Goal: Task Accomplishment & Management: Use online tool/utility

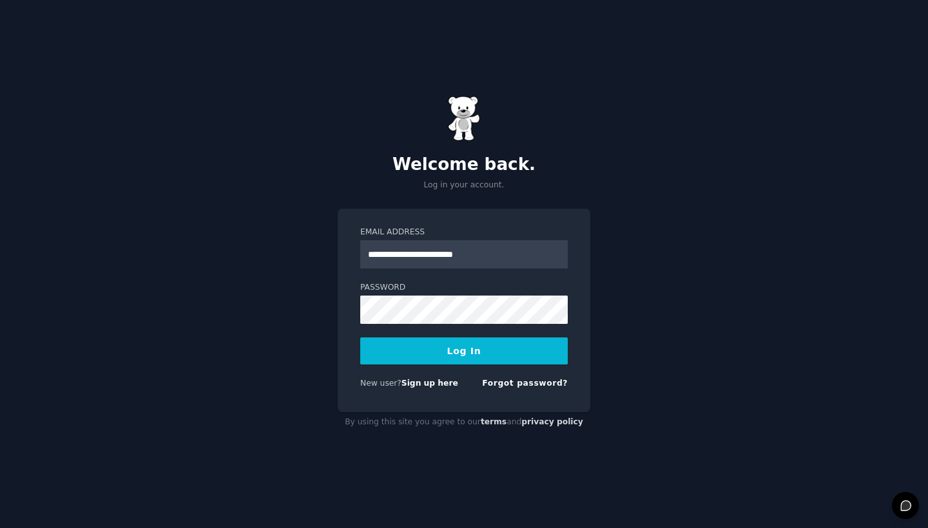
type input "**********"
click at [519, 377] on form "**********" at bounding box center [463, 310] width 207 height 167
click at [522, 387] on link "Forgot password?" at bounding box center [525, 383] width 86 height 9
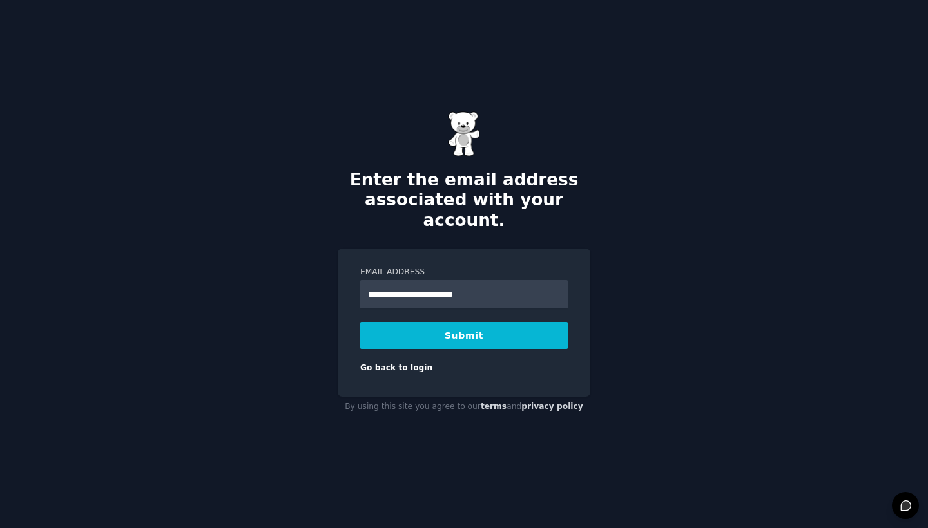
type input "**********"
click at [434, 326] on button "Submit" at bounding box center [463, 335] width 207 height 27
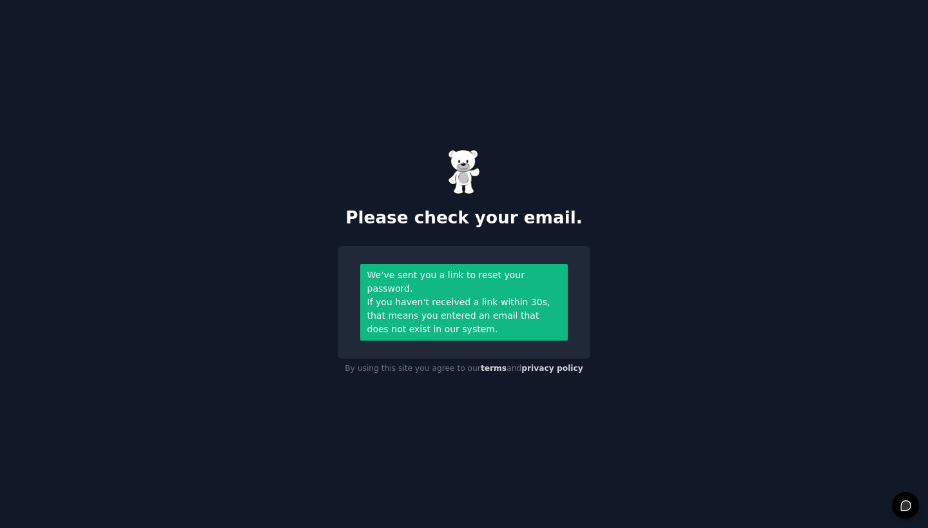
click at [512, 226] on h2 "Please check your email." at bounding box center [464, 218] width 253 height 21
click at [510, 324] on div "If you haven't received a link within 30s, that means you entered an email that…" at bounding box center [464, 316] width 194 height 41
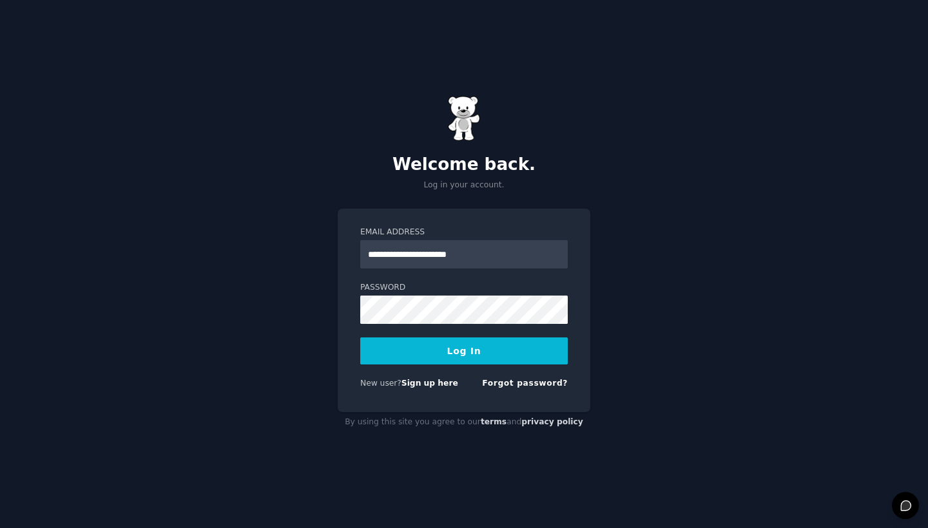
type input "**********"
click at [468, 343] on button "Log In" at bounding box center [463, 351] width 207 height 27
click at [425, 385] on link "Sign up here" at bounding box center [429, 383] width 57 height 9
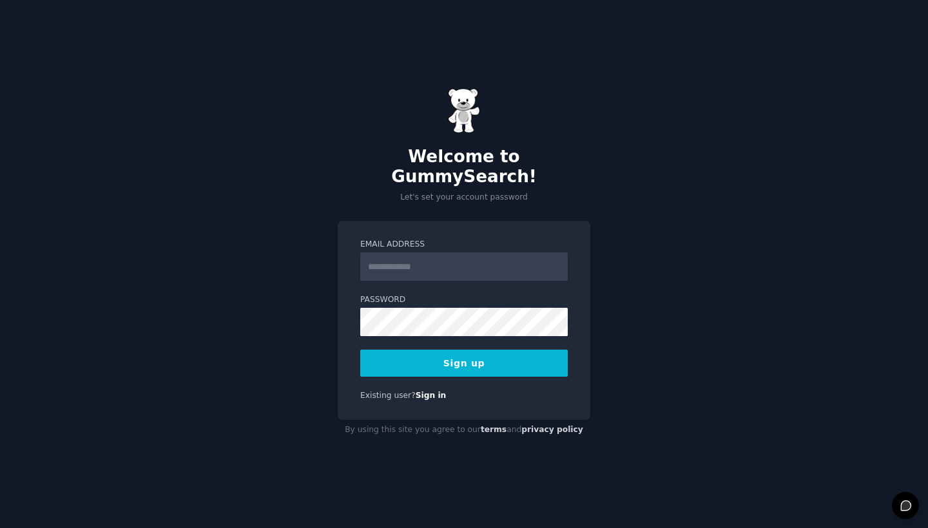
drag, startPoint x: 884, startPoint y: 391, endPoint x: 830, endPoint y: 379, distance: 55.5
click at [881, 390] on div "Welcome to GummySearch! Let's set your account password Email Address Password …" at bounding box center [464, 264] width 928 height 528
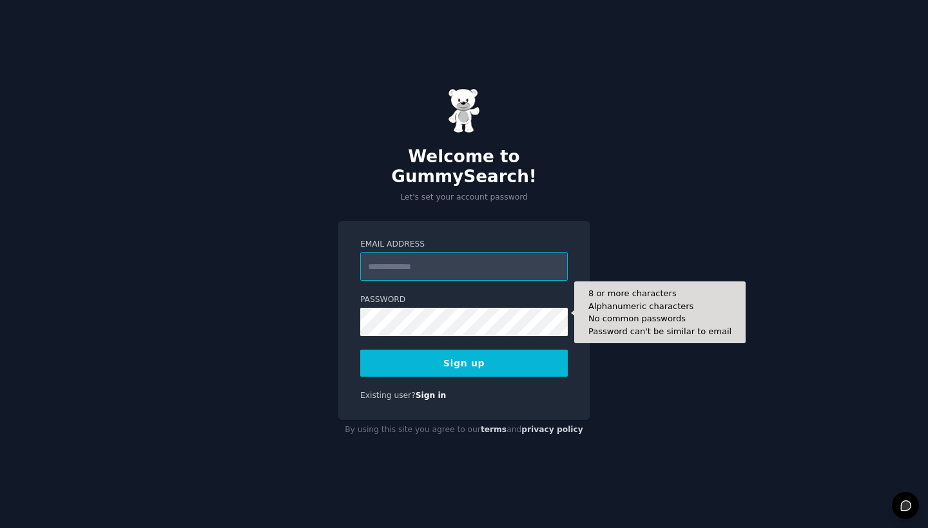
click at [446, 267] on input "Email Address" at bounding box center [463, 267] width 207 height 28
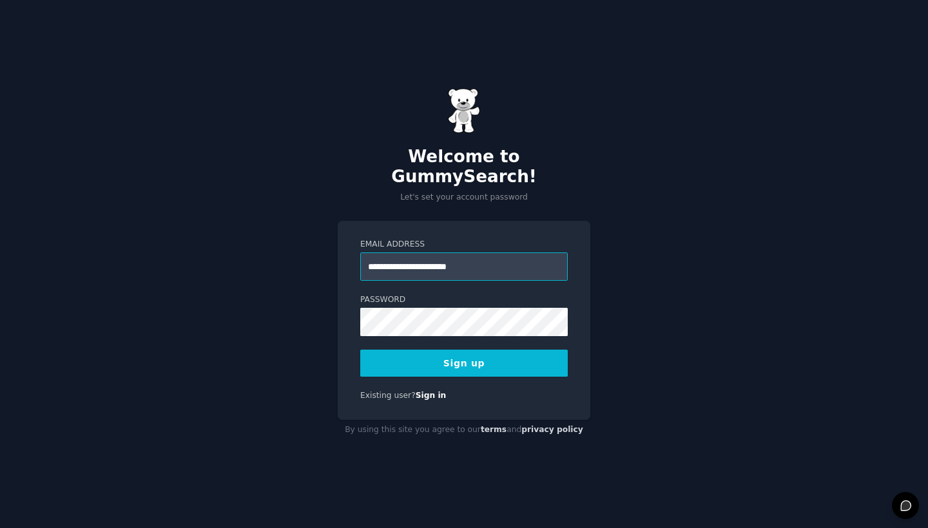
type input "**********"
click at [432, 365] on button "Sign up" at bounding box center [463, 363] width 207 height 27
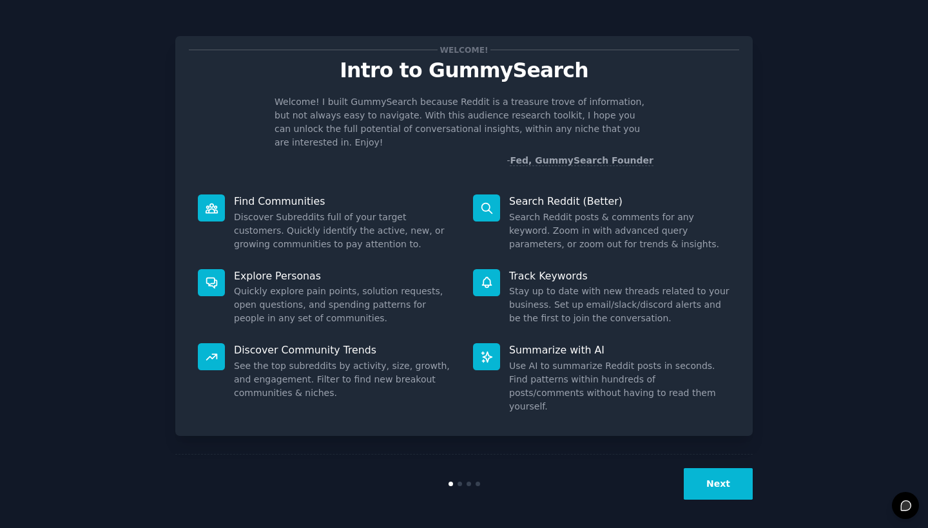
click at [698, 473] on button "Next" at bounding box center [717, 484] width 69 height 32
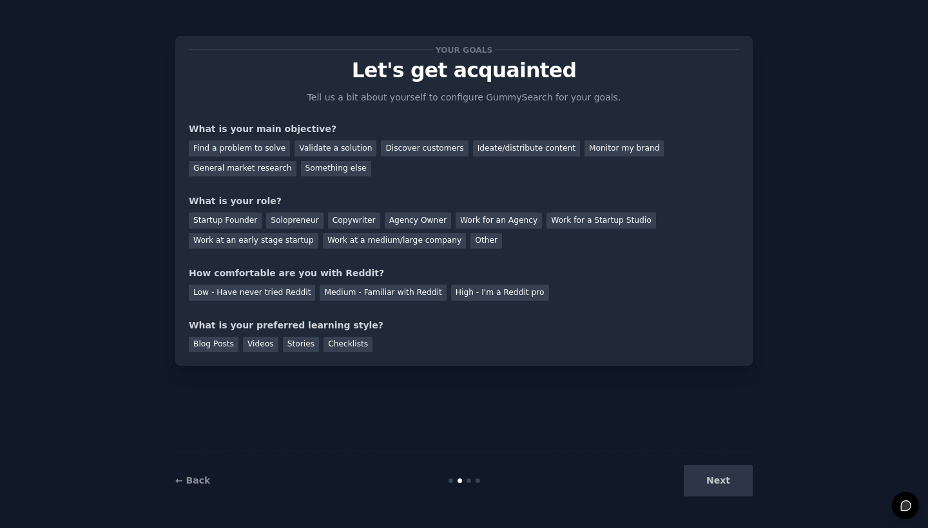
click at [700, 473] on div "Next" at bounding box center [656, 481] width 193 height 32
click at [707, 486] on div "Next" at bounding box center [656, 481] width 193 height 32
click at [707, 485] on div "Next" at bounding box center [656, 481] width 193 height 32
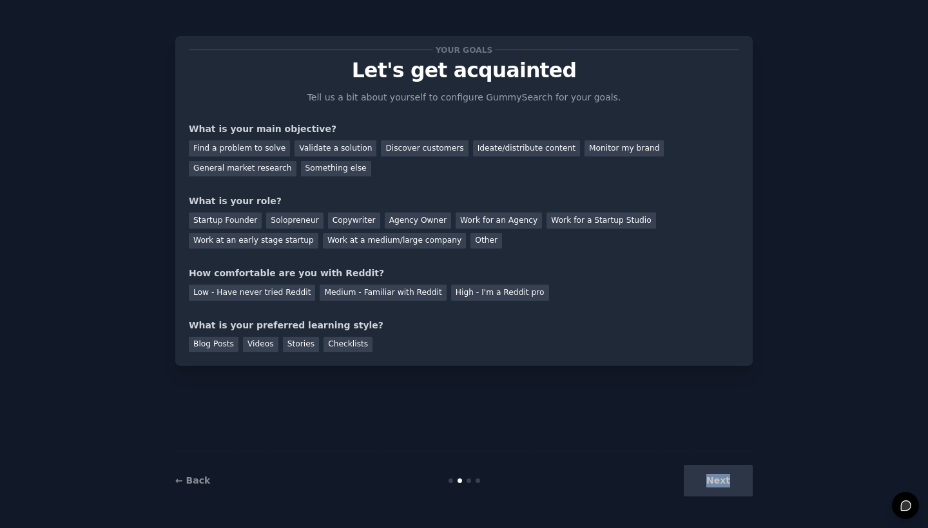
click at [707, 485] on div "Next" at bounding box center [656, 481] width 193 height 32
drag, startPoint x: 580, startPoint y: 413, endPoint x: 324, endPoint y: 327, distance: 270.3
click at [575, 411] on div "Your goals Let's get acquainted Tell us a bit about yourself to configure Gummy…" at bounding box center [463, 264] width 577 height 492
click at [723, 481] on div "Next" at bounding box center [656, 481] width 193 height 32
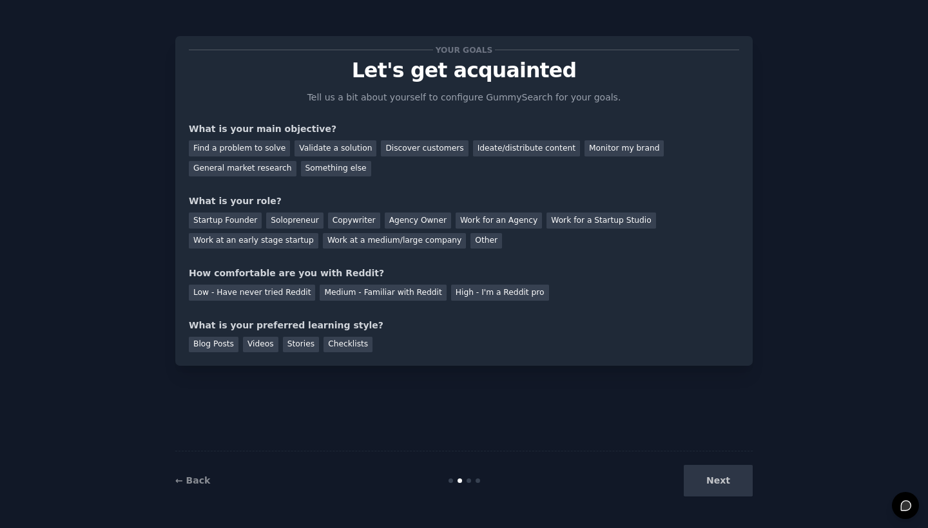
click at [721, 477] on div "Next" at bounding box center [656, 481] width 193 height 32
click at [719, 479] on div "Next" at bounding box center [656, 481] width 193 height 32
click at [388, 289] on div "Medium - Familiar with Reddit" at bounding box center [383, 293] width 126 height 16
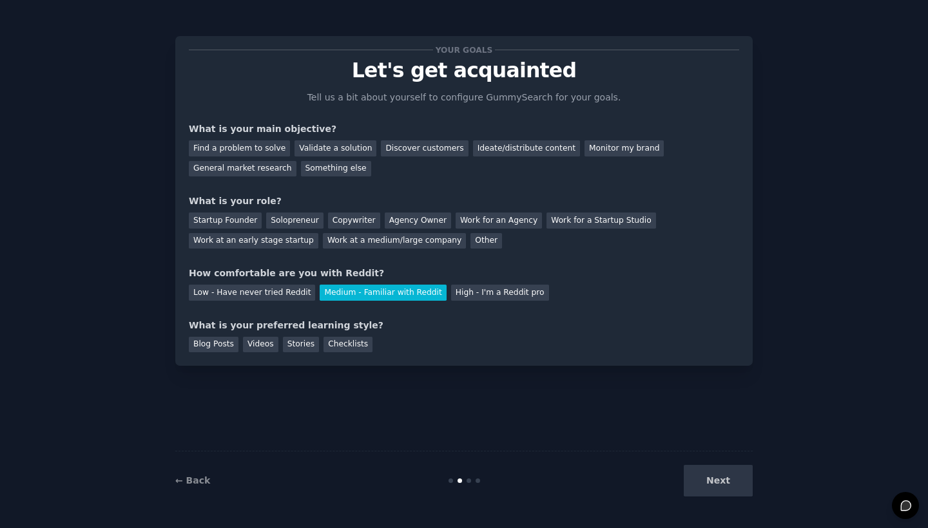
click at [732, 484] on div "Next" at bounding box center [656, 481] width 193 height 32
drag, startPoint x: 693, startPoint y: 479, endPoint x: 575, endPoint y: 380, distance: 153.6
click at [692, 478] on div "Next" at bounding box center [656, 481] width 193 height 32
click at [219, 300] on div "Your goals Let's get acquainted Tell us a bit about yourself to configure Gummy…" at bounding box center [464, 201] width 550 height 303
click at [216, 289] on div "Low - Have never tried Reddit" at bounding box center [252, 293] width 126 height 16
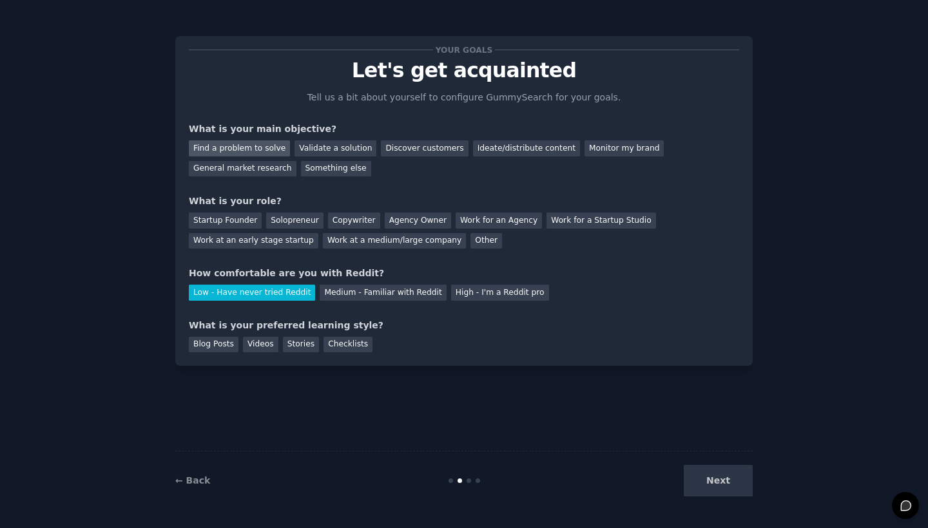
click at [203, 145] on div "Find a problem to solve" at bounding box center [239, 148] width 101 height 16
click at [309, 162] on div "Something else" at bounding box center [336, 169] width 70 height 16
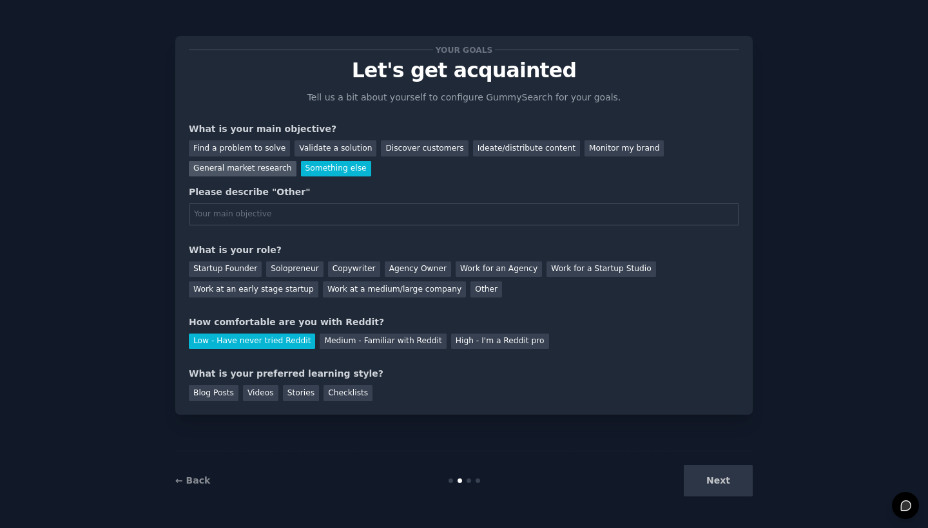
click at [247, 165] on div "General market research" at bounding box center [243, 169] width 108 height 16
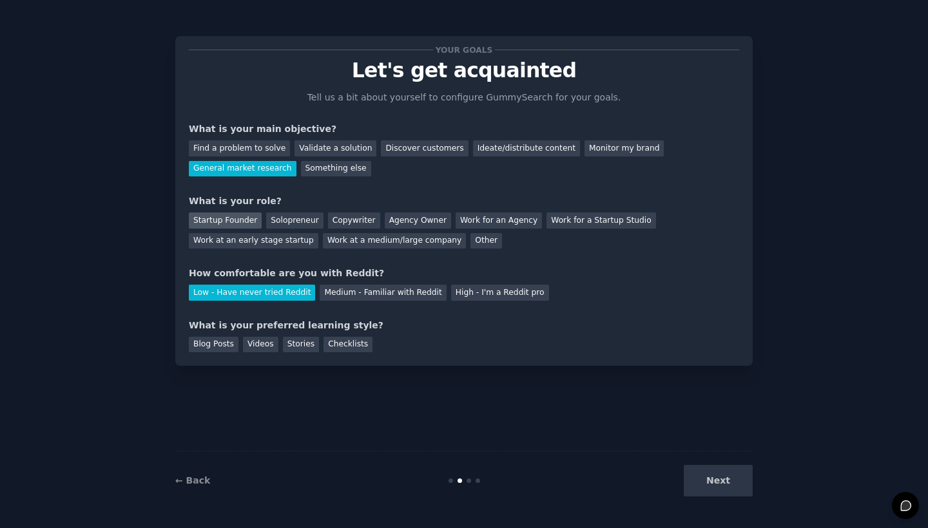
click at [205, 213] on div "Startup Founder" at bounding box center [225, 221] width 73 height 16
click at [346, 345] on div "Checklists" at bounding box center [347, 345] width 49 height 16
click at [715, 474] on button "Next" at bounding box center [717, 481] width 69 height 32
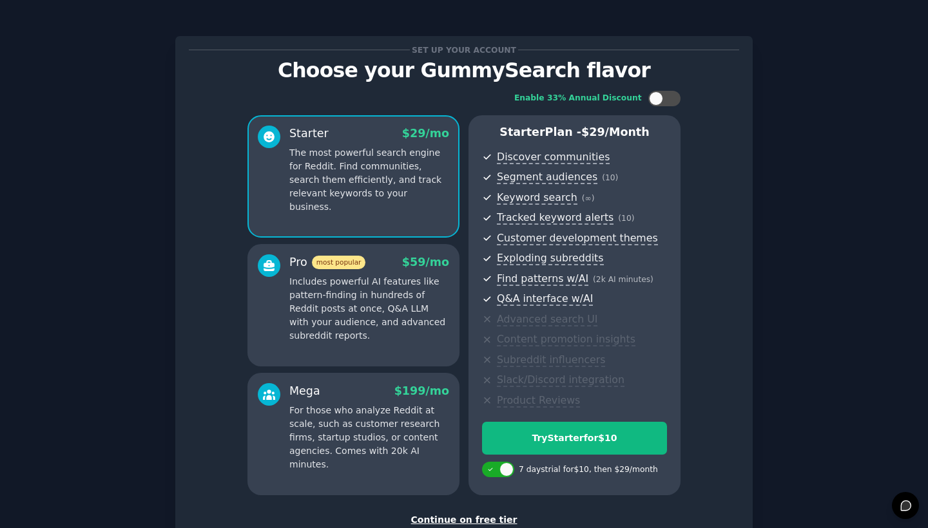
click at [456, 515] on div "Continue on free tier" at bounding box center [464, 520] width 550 height 14
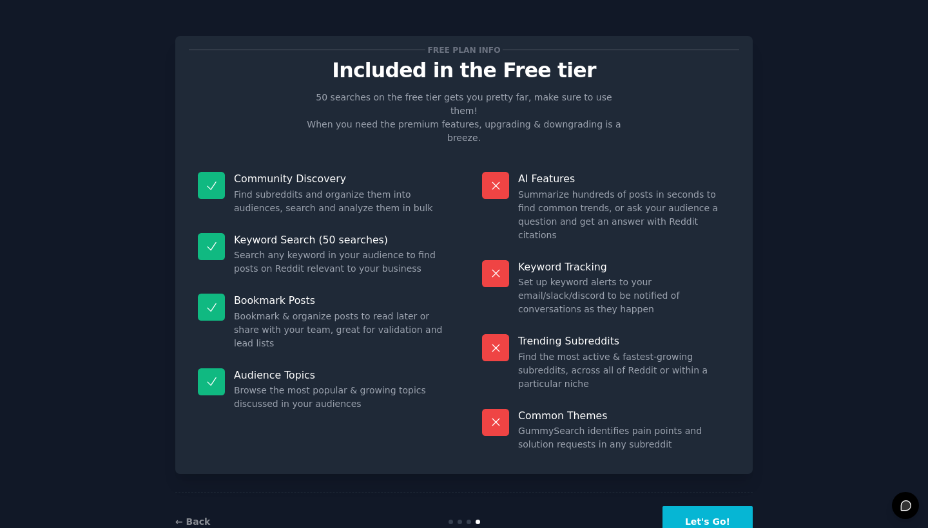
click at [689, 506] on button "Let's Go!" at bounding box center [707, 522] width 90 height 32
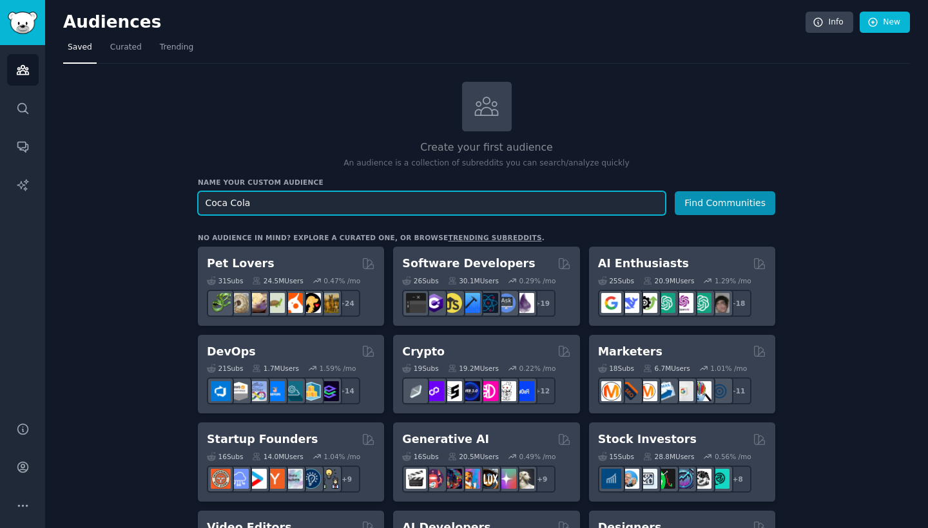
type input "Coca Cola"
click at [725, 202] on button "Find Communities" at bounding box center [724, 203] width 100 height 24
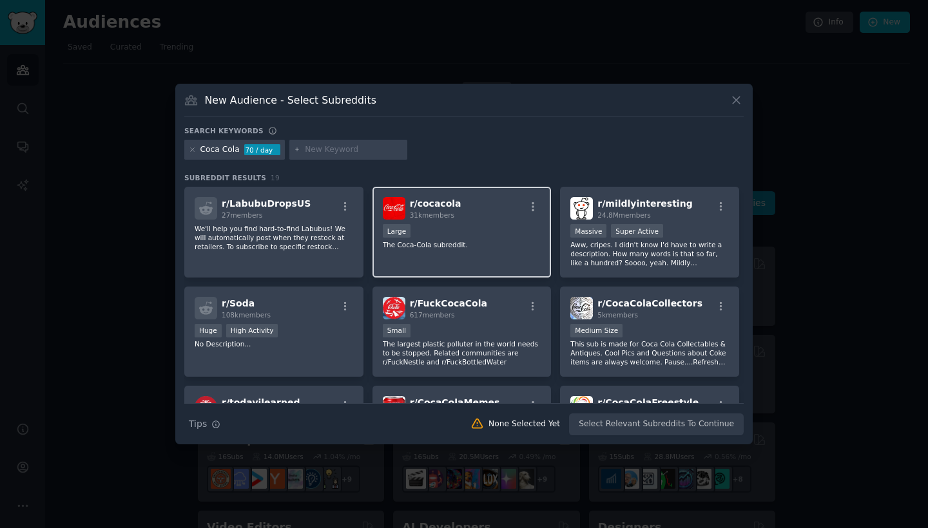
click at [410, 202] on span "r/ cocacola" at bounding box center [436, 203] width 52 height 10
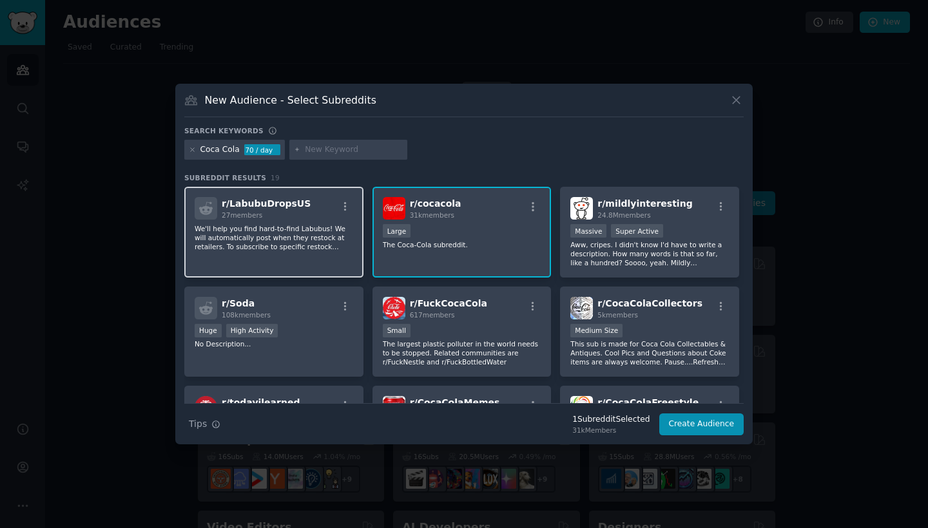
click at [301, 208] on div "r/ LabubuDropsUS 27 members" at bounding box center [274, 208] width 158 height 23
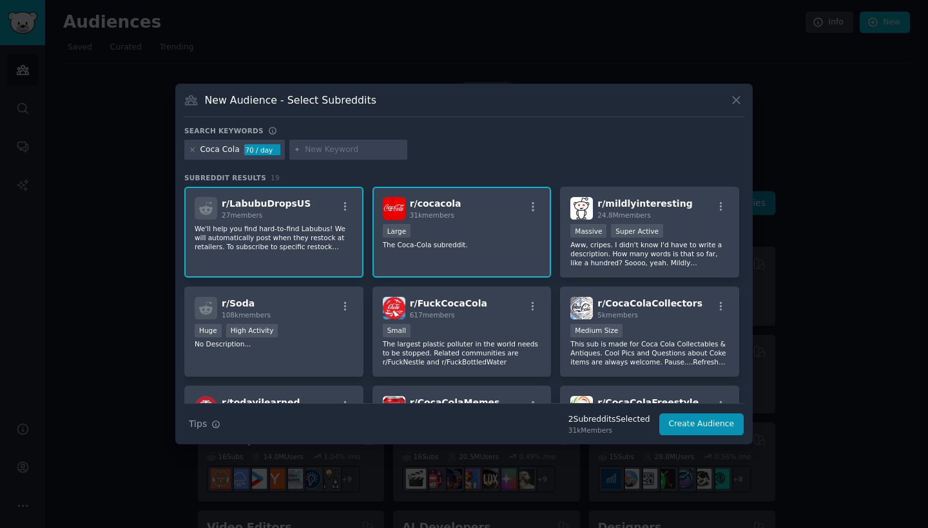
click at [269, 230] on p "We'll help you find hard-to-find Labubus! We will automatically post when they …" at bounding box center [274, 237] width 158 height 27
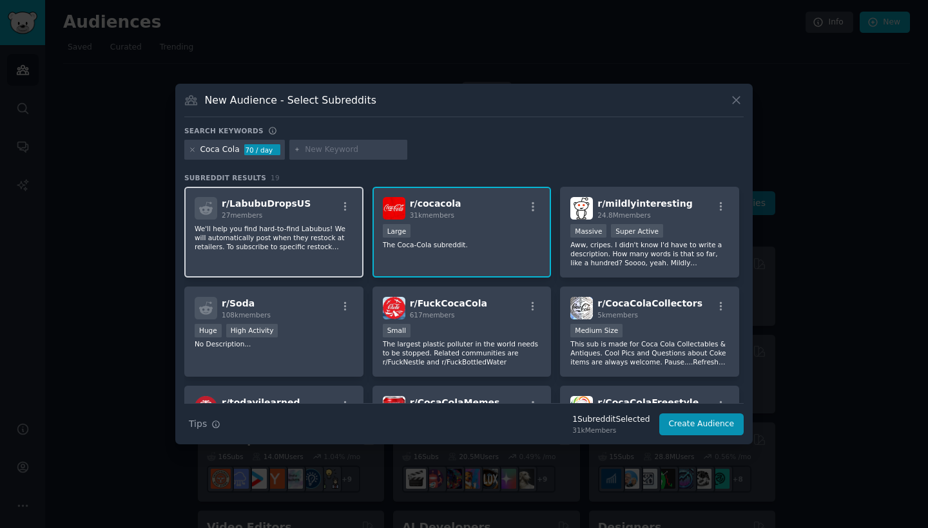
click at [269, 229] on p "We'll help you find hard-to-find Labubus! We will automatically post when they …" at bounding box center [274, 237] width 158 height 27
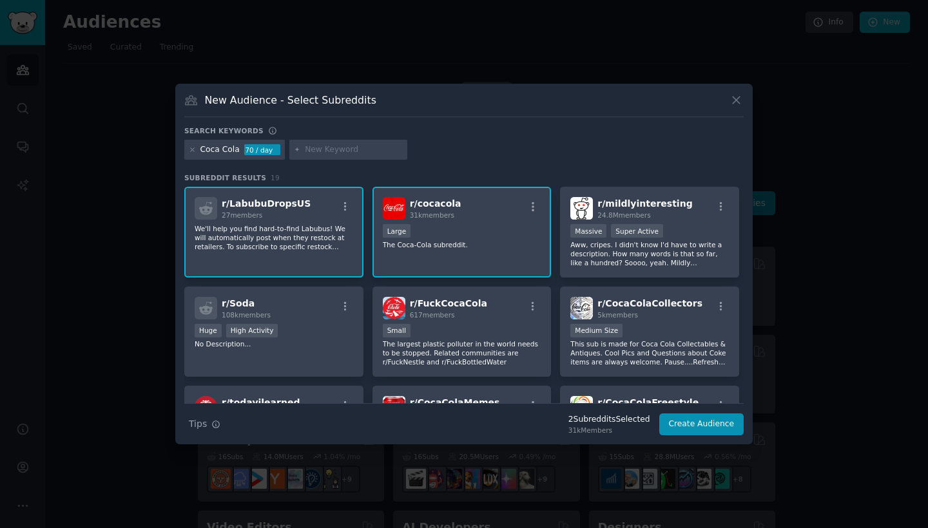
click at [278, 220] on div "27 members" at bounding box center [266, 215] width 89 height 9
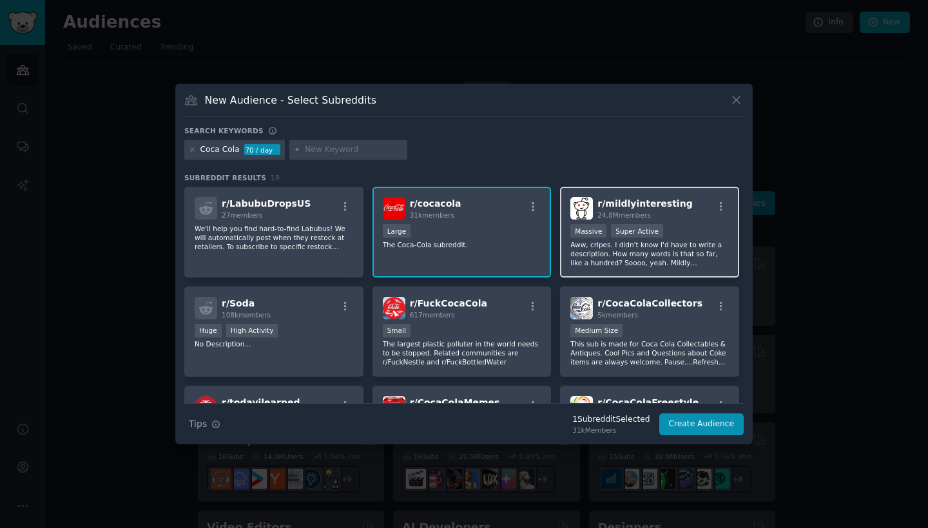
click at [603, 213] on span "24.8M members" at bounding box center [623, 215] width 53 height 8
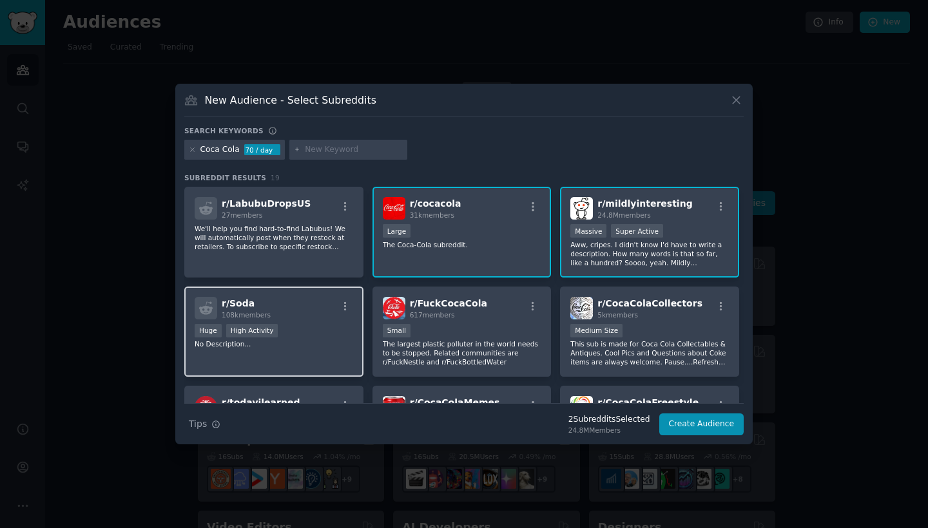
scroll to position [35, 0]
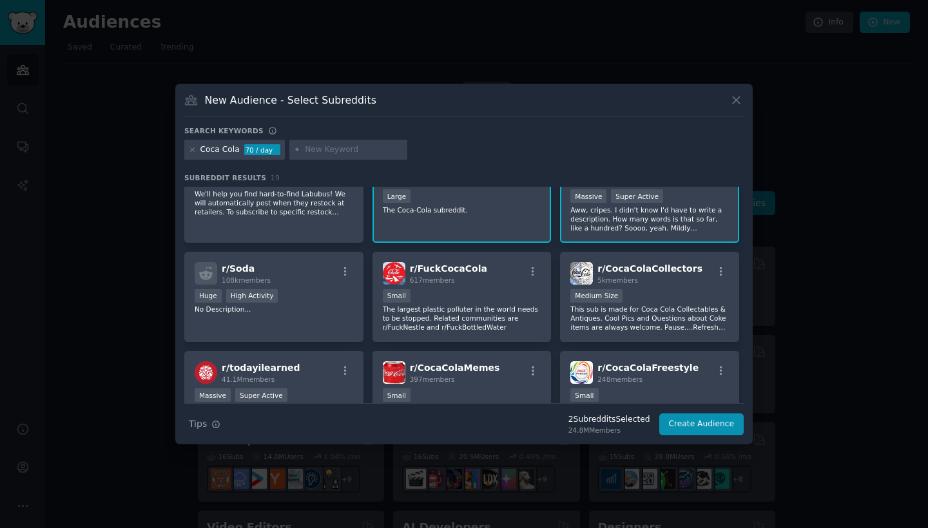
click at [701, 425] on button "Create Audience" at bounding box center [701, 425] width 85 height 22
